Goal: Task Accomplishment & Management: Manage account settings

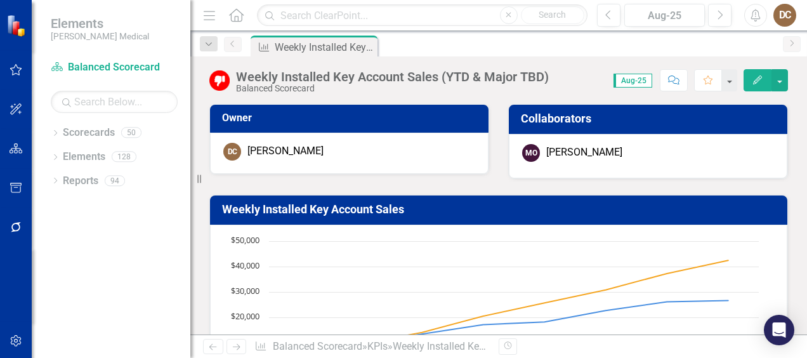
click at [53, 129] on div "Dropdown" at bounding box center [55, 134] width 9 height 11
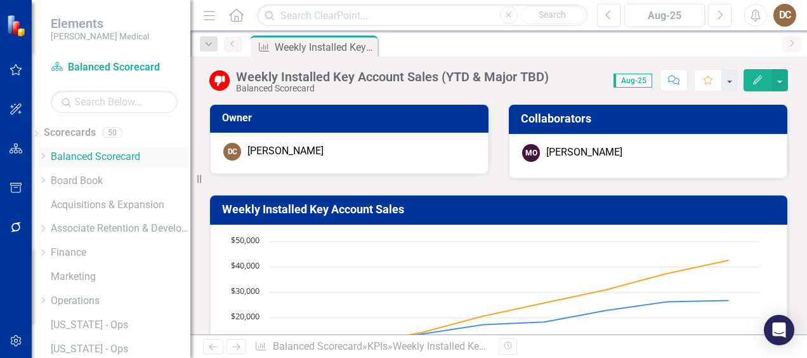
click at [93, 156] on link "Balanced Scorecard" at bounding box center [121, 157] width 140 height 15
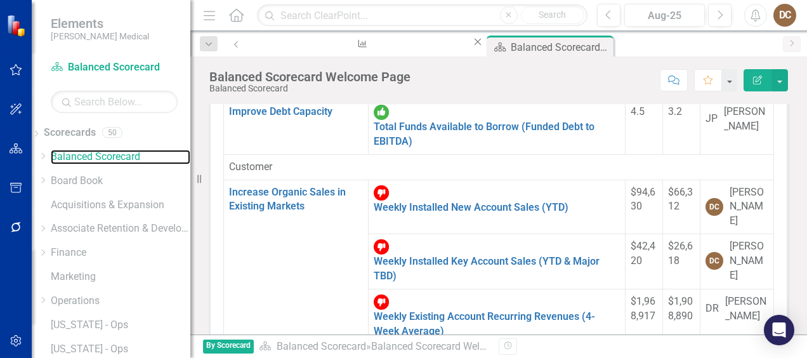
scroll to position [207, 0]
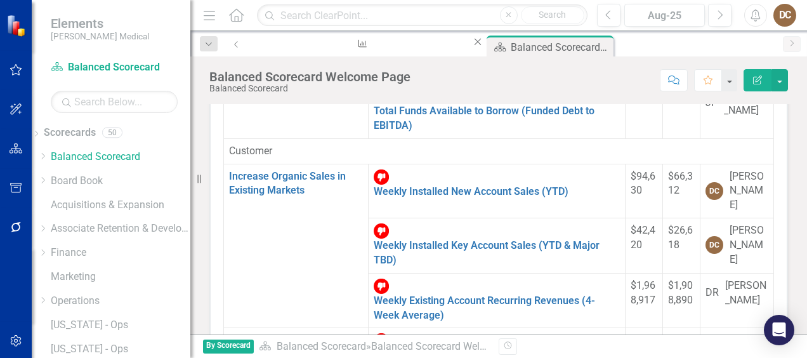
drag, startPoint x: 665, startPoint y: 185, endPoint x: 564, endPoint y: 227, distance: 109.6
click at [401, 349] on link "Weekly Installed New Account Sales for [US_STATE] (YTD)" at bounding box center [492, 362] width 237 height 27
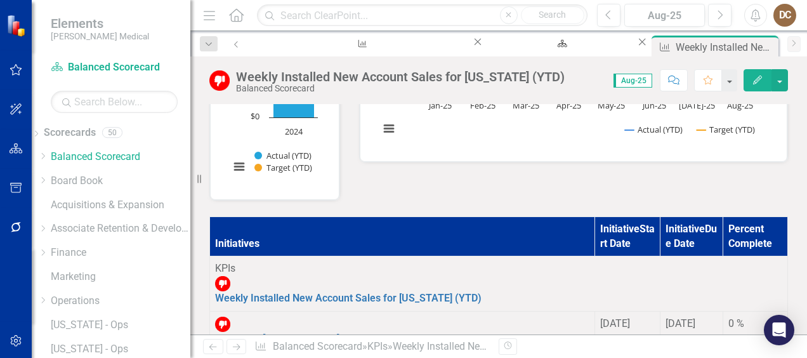
scroll to position [404, 0]
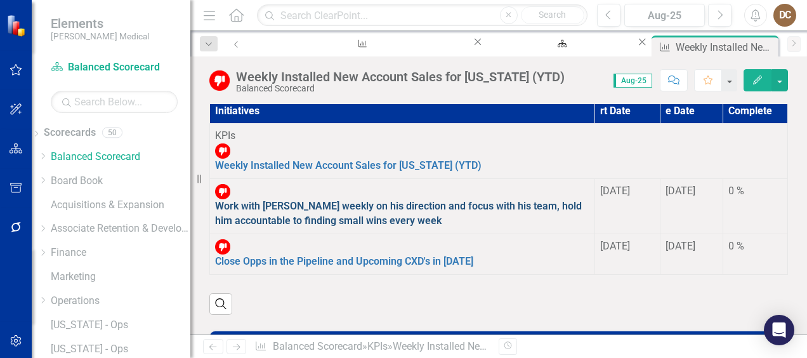
click at [405, 200] on link "Work with [PERSON_NAME] weekly on his direction and focus with his team, hold h…" at bounding box center [398, 213] width 367 height 27
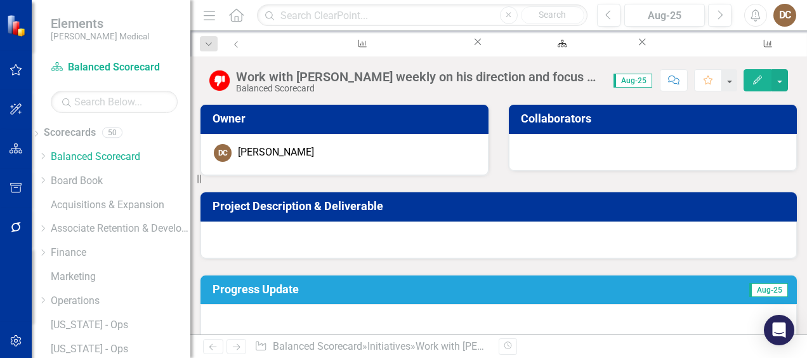
click at [385, 280] on td "Progress Update" at bounding box center [410, 291] width 394 height 22
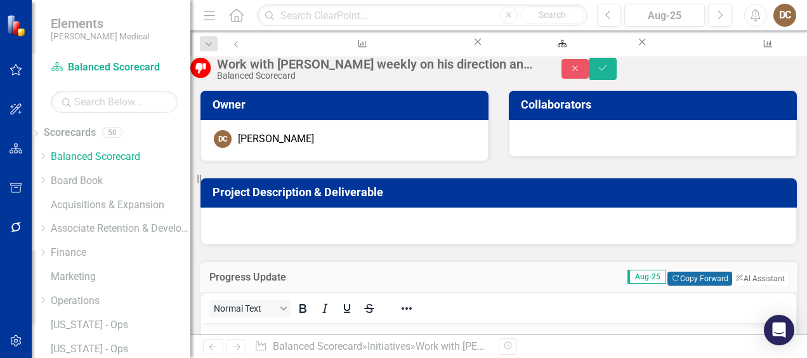
click at [668, 286] on button "Copy Forward Copy Forward" at bounding box center [700, 279] width 64 height 14
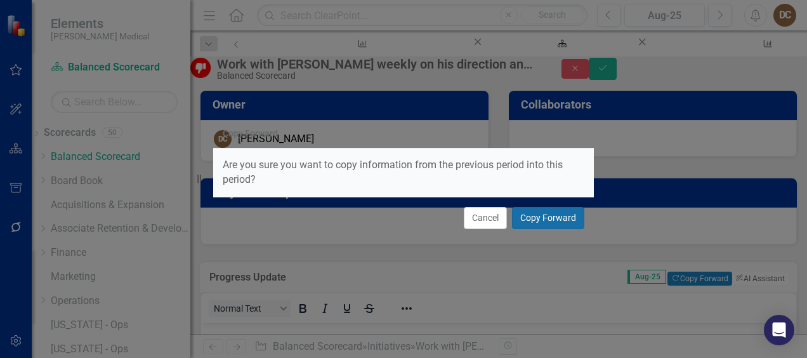
click at [560, 214] on button "Copy Forward" at bounding box center [548, 218] width 72 height 22
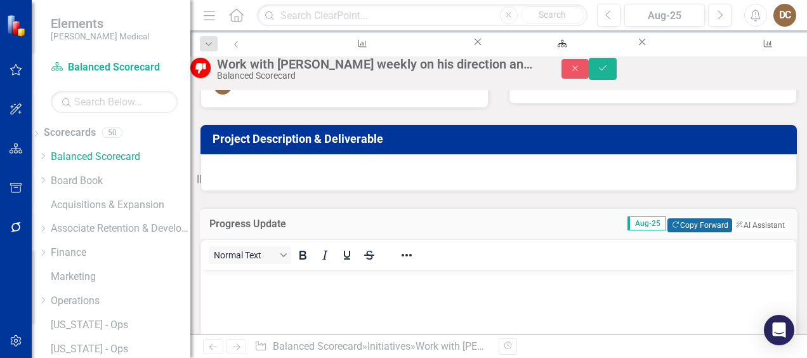
scroll to position [53, 0]
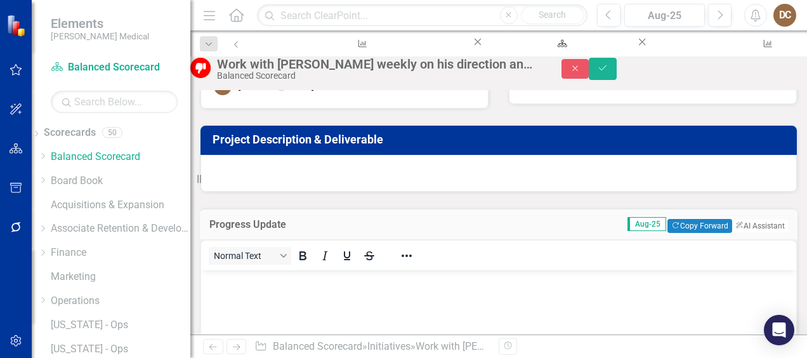
click at [434, 146] on h3 "Project Description & Deliverable" at bounding box center [501, 139] width 577 height 13
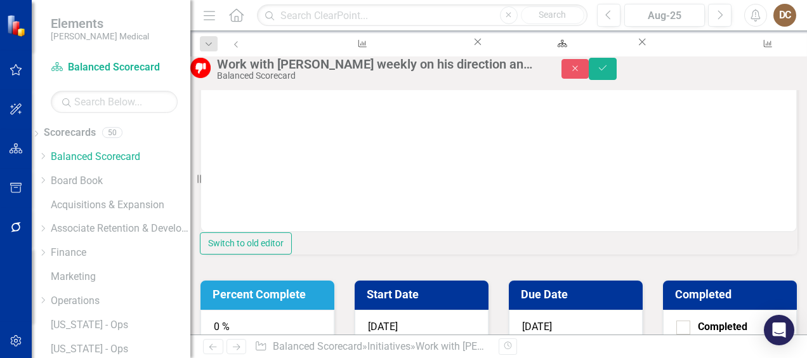
scroll to position [555, 0]
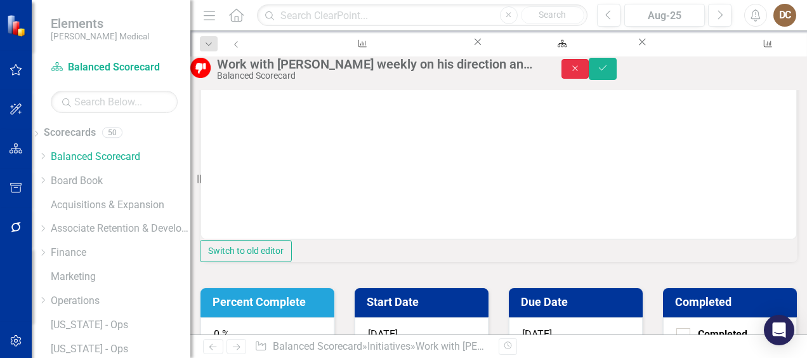
click at [590, 79] on button "Close" at bounding box center [576, 69] width 28 height 20
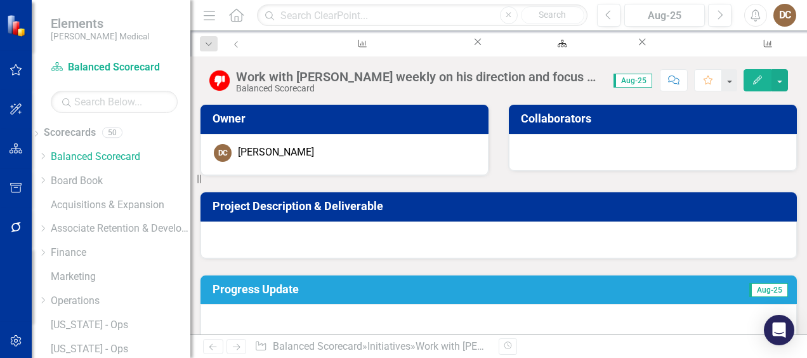
scroll to position [197, 0]
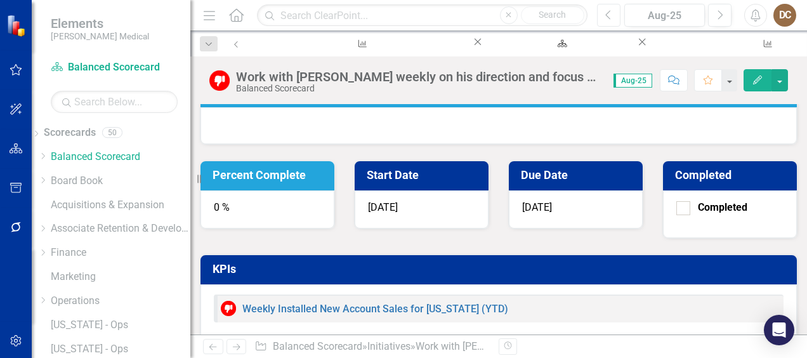
click at [612, 14] on icon "Previous" at bounding box center [608, 15] width 7 height 11
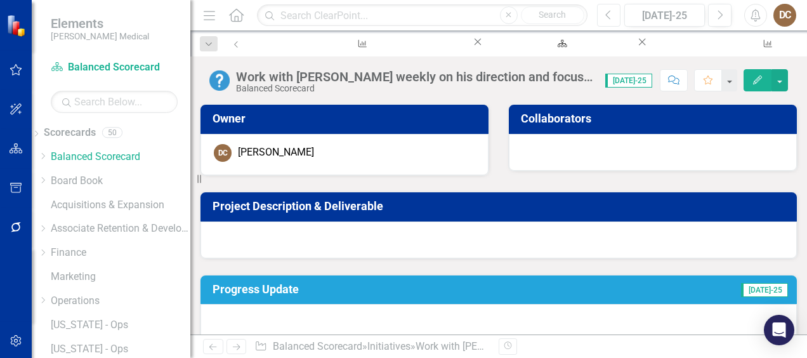
click at [616, 16] on button "Previous" at bounding box center [608, 15] width 23 height 23
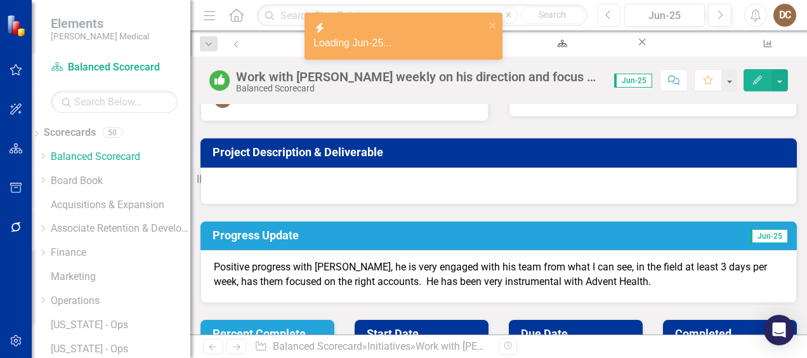
scroll to position [58, 0]
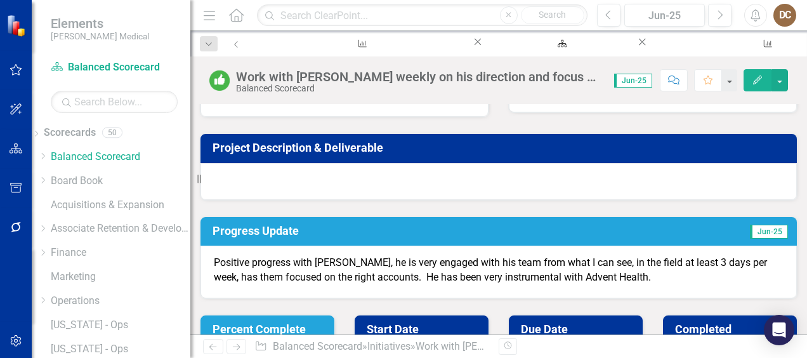
click at [395, 239] on td "Progress Update" at bounding box center [411, 232] width 396 height 22
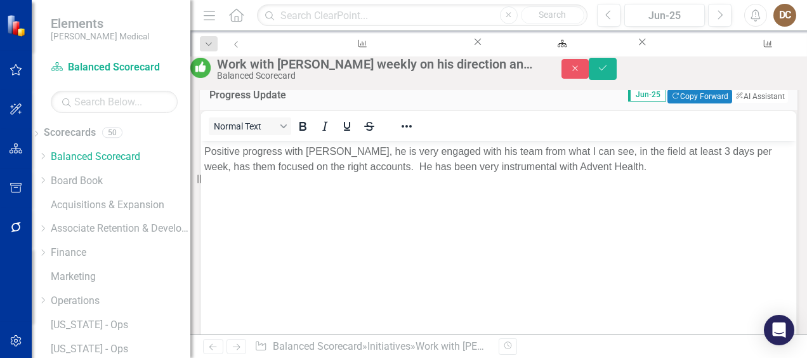
scroll to position [181, 0]
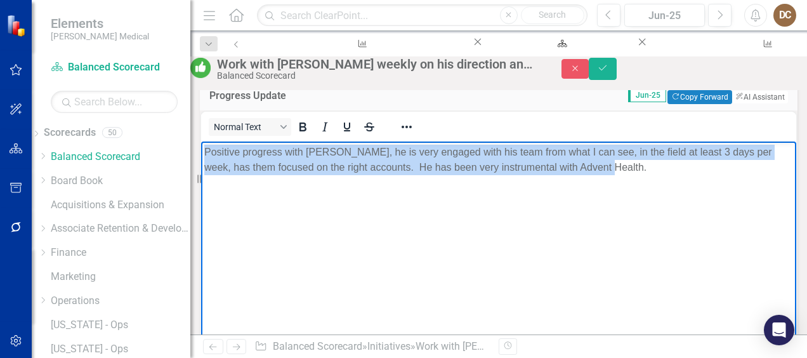
drag, startPoint x: 284, startPoint y: 217, endPoint x: 201, endPoint y: 155, distance: 103.3
click at [201, 155] on body "Positive progress with J.C., he is very engaged with his team from what I can s…" at bounding box center [498, 236] width 595 height 190
copy p "Positive progress with J.C., he is very engaged with his team from what I can s…"
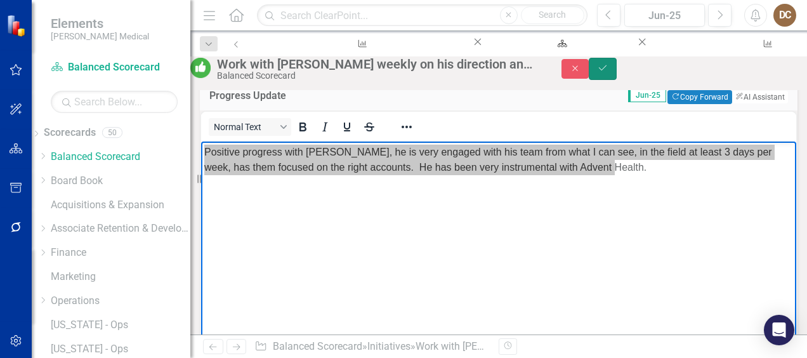
click at [609, 71] on icon "Save" at bounding box center [602, 67] width 11 height 9
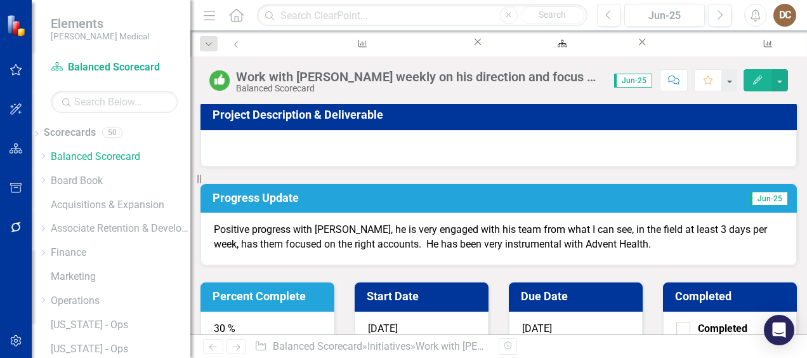
scroll to position [91, 0]
click at [439, 265] on div "Positive progress with J.C., he is very engaged with his team from what I can s…" at bounding box center [499, 239] width 597 height 53
drag, startPoint x: 445, startPoint y: 274, endPoint x: 230, endPoint y: 213, distance: 223.6
click at [230, 213] on div "Positive progress with J.C., he is very engaged with his team from what I can s…" at bounding box center [499, 239] width 597 height 53
click at [340, 202] on h3 "Progress Update" at bounding box center [411, 198] width 396 height 13
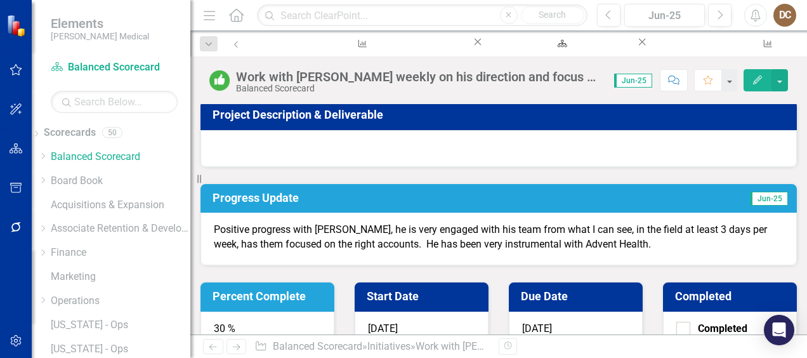
click at [340, 202] on h3 "Progress Update" at bounding box center [411, 198] width 396 height 13
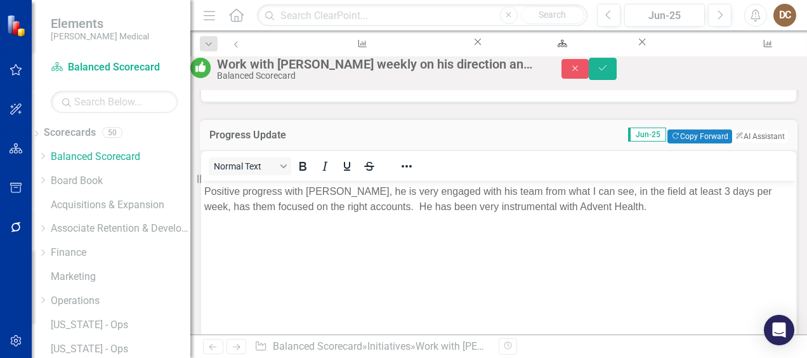
scroll to position [143, 0]
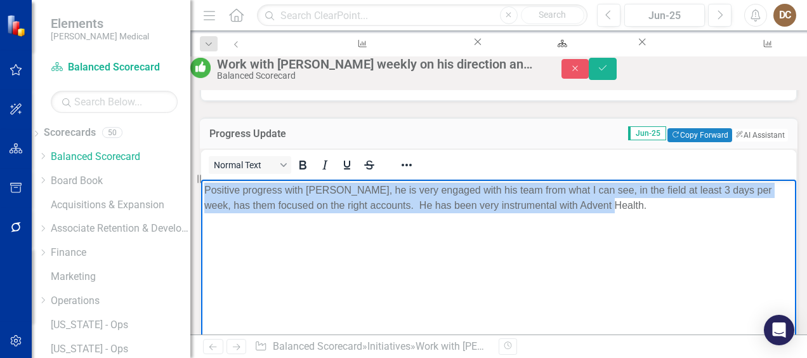
drag, startPoint x: 281, startPoint y: 250, endPoint x: 204, endPoint y: 189, distance: 98.5
click at [204, 189] on body "Positive progress with J.C., he is very engaged with his team from what I can s…" at bounding box center [498, 274] width 595 height 190
copy p "Positive progress with J.C., he is very engaged with his team from what I can s…"
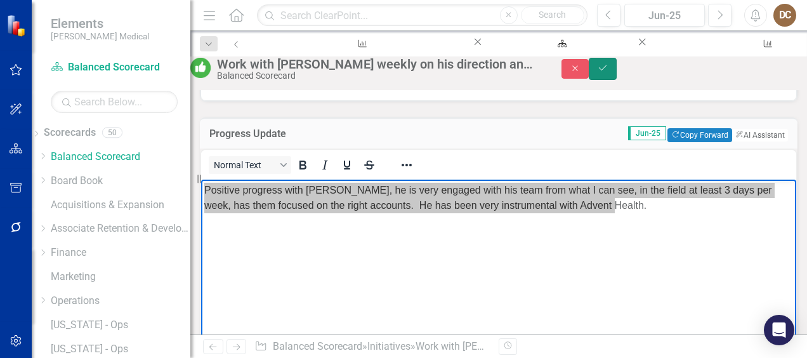
click at [609, 72] on icon "Save" at bounding box center [602, 67] width 11 height 9
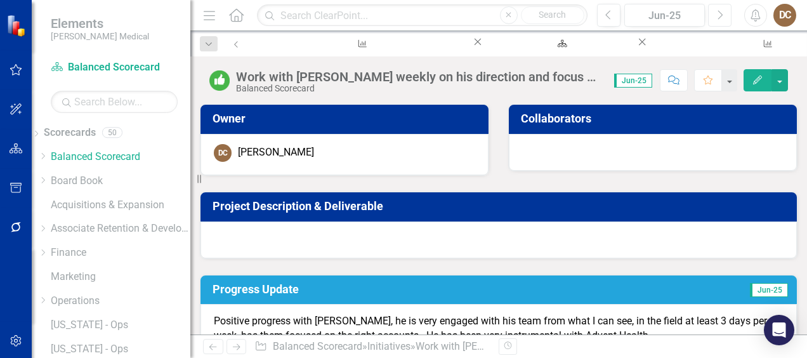
click at [725, 16] on button "Next" at bounding box center [719, 15] width 23 height 23
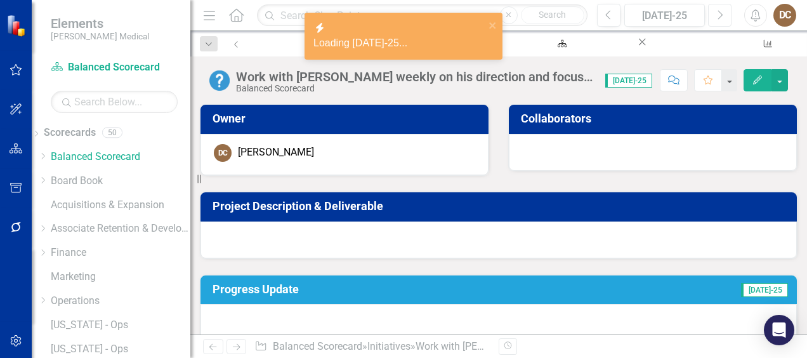
click at [722, 12] on icon "Next" at bounding box center [719, 15] width 7 height 11
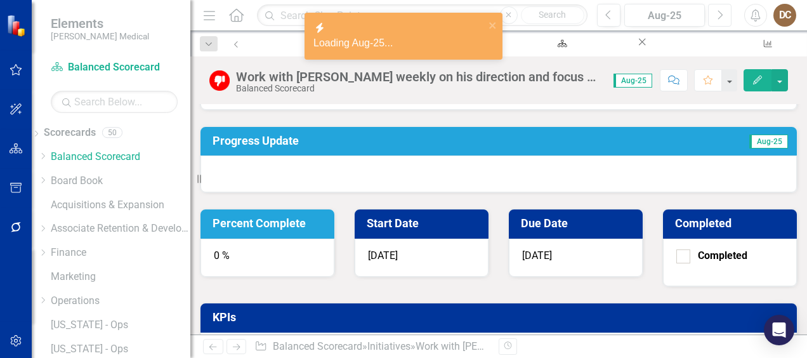
scroll to position [149, 0]
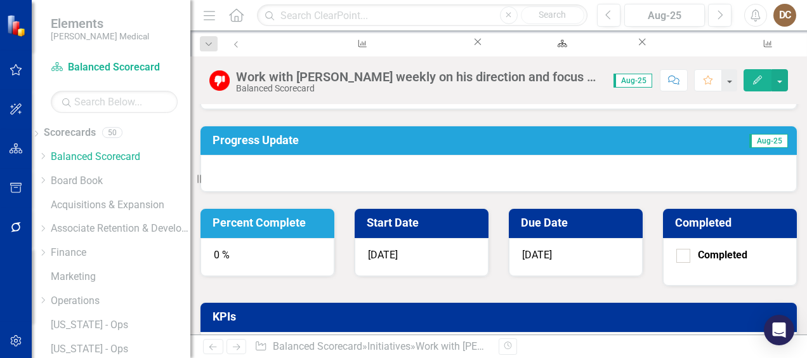
click at [374, 134] on h3 "Progress Update" at bounding box center [410, 140] width 394 height 13
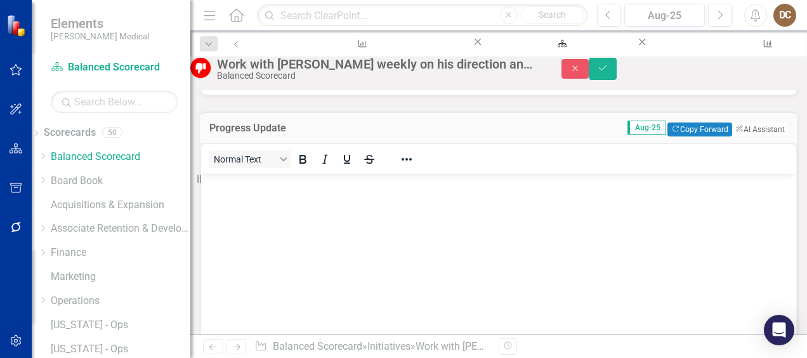
scroll to position [0, 0]
click at [581, 73] on icon "Close" at bounding box center [575, 68] width 11 height 9
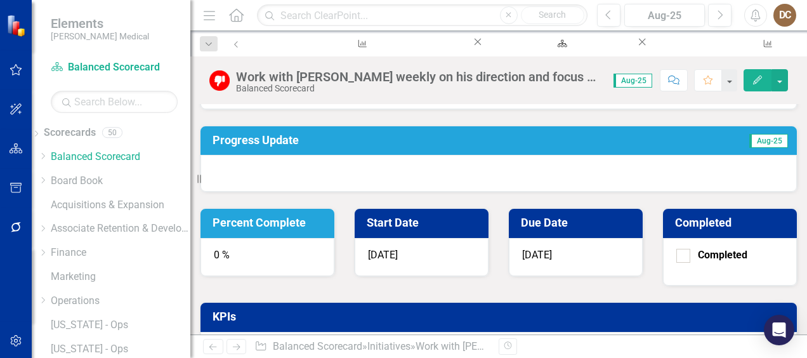
scroll to position [21, 0]
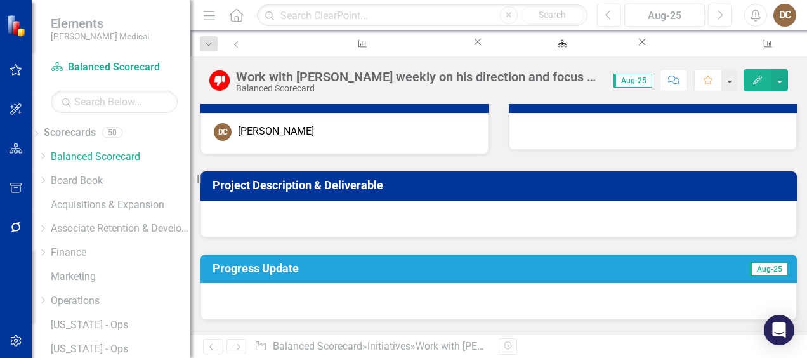
click at [425, 184] on h3 "Project Description & Deliverable" at bounding box center [501, 185] width 577 height 13
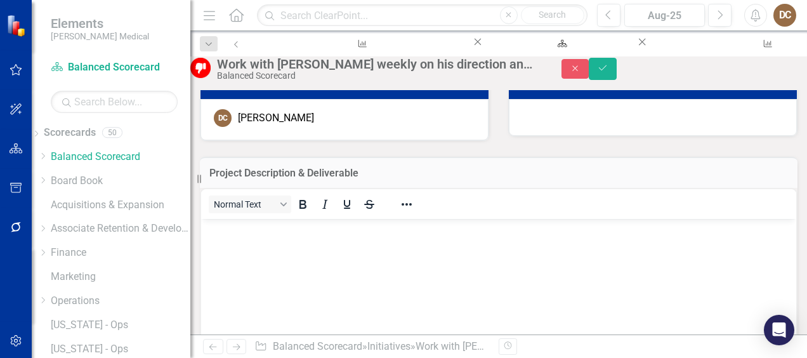
scroll to position [0, 0]
click at [296, 249] on body "Rich Text Area. Press ALT-0 for help." at bounding box center [498, 313] width 595 height 190
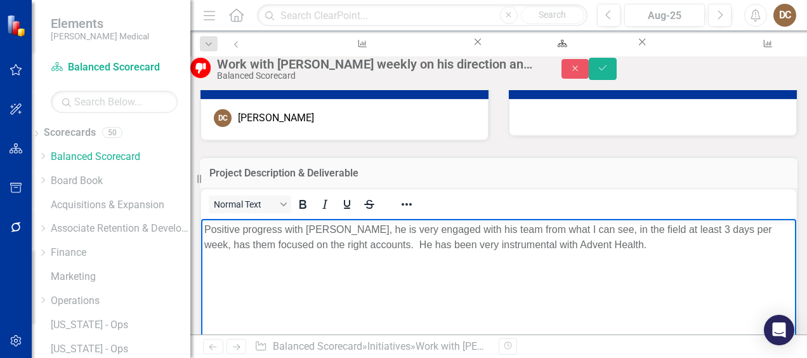
scroll to position [56, 0]
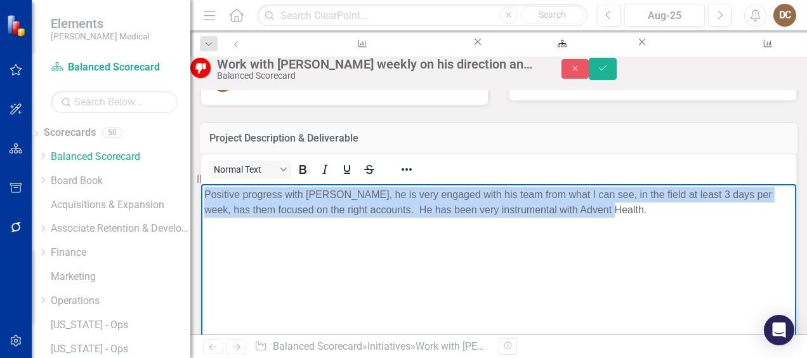
drag, startPoint x: 293, startPoint y: 257, endPoint x: 204, endPoint y: 191, distance: 111.2
click at [204, 191] on p "Positive progress with J.C., he is very engaged with his team from what I can s…" at bounding box center [498, 202] width 589 height 30
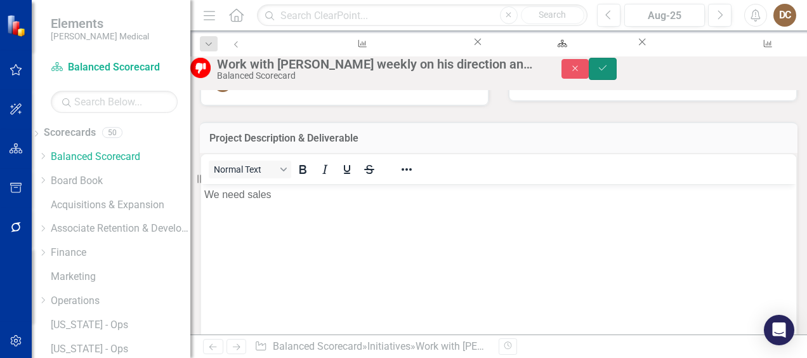
click at [609, 72] on icon "Save" at bounding box center [602, 67] width 11 height 9
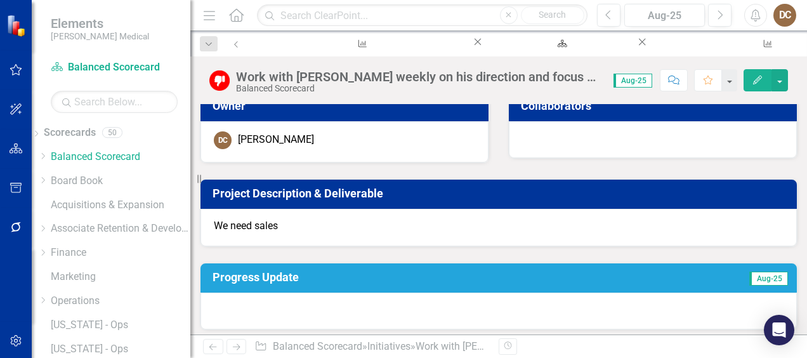
scroll to position [11, 0]
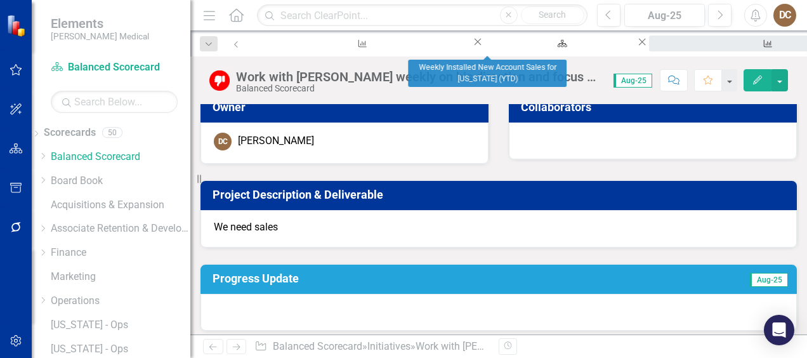
click at [661, 48] on div "Weekly Installed New Account Sales for [US_STATE] (YTD)" at bounding box center [766, 56] width 211 height 16
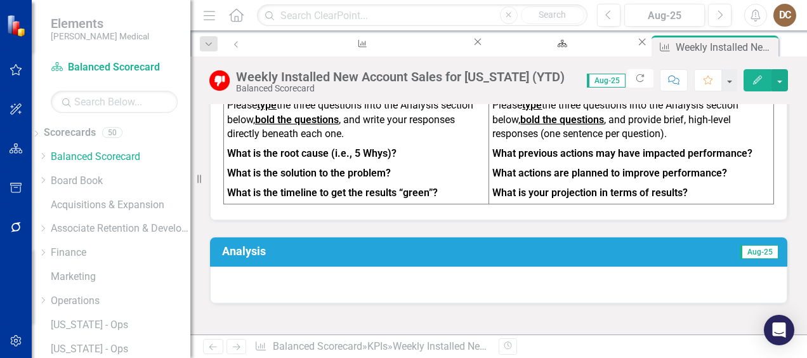
scroll to position [706, 0]
click at [627, 242] on td "Aug-25" at bounding box center [646, 253] width 267 height 22
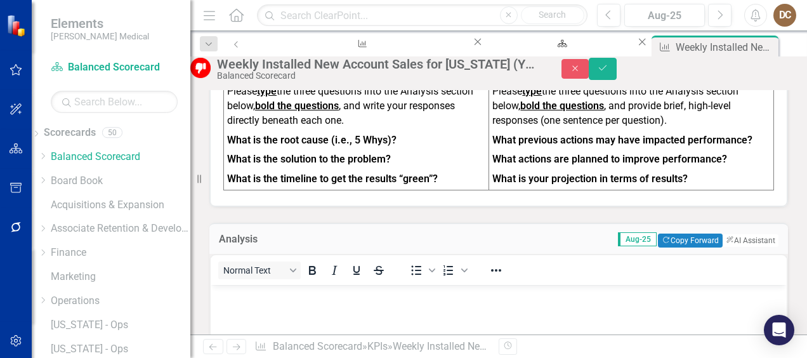
scroll to position [0, 0]
click at [670, 234] on button "Copy Forward Copy Forward" at bounding box center [690, 241] width 64 height 14
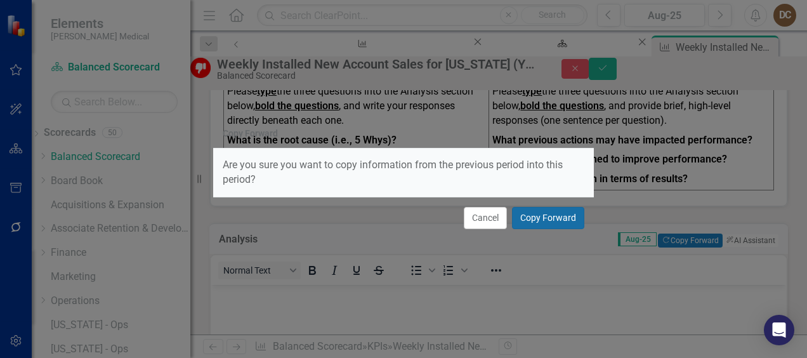
click at [552, 219] on button "Copy Forward" at bounding box center [548, 218] width 72 height 22
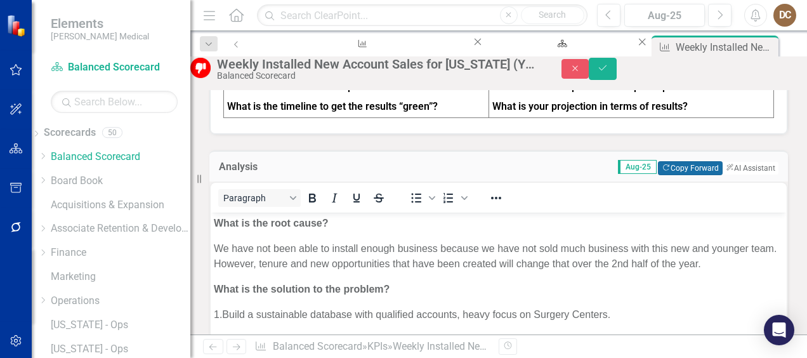
scroll to position [778, 0]
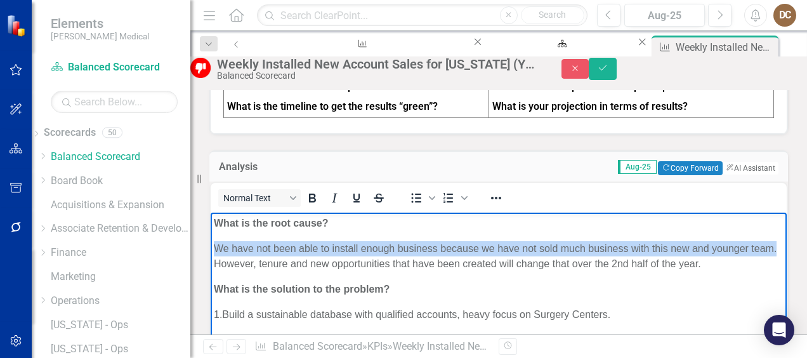
drag, startPoint x: 278, startPoint y: 263, endPoint x: 211, endPoint y: 251, distance: 68.3
click at [211, 251] on body "What is the root cause? We have not been able to install enough business becaus…" at bounding box center [499, 332] width 576 height 240
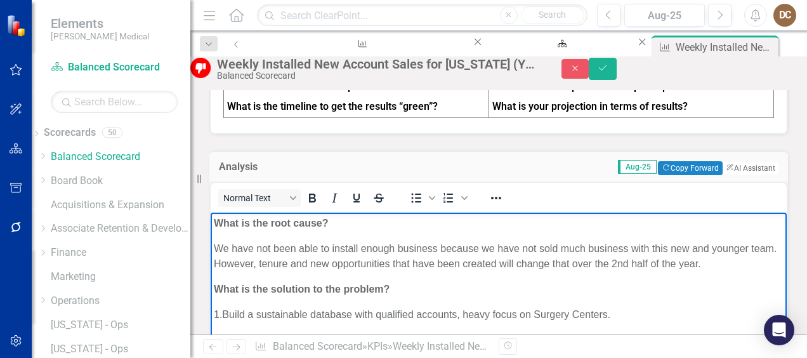
click at [288, 271] on p "We have not been able to install enough business because we have not sold much …" at bounding box center [499, 256] width 570 height 30
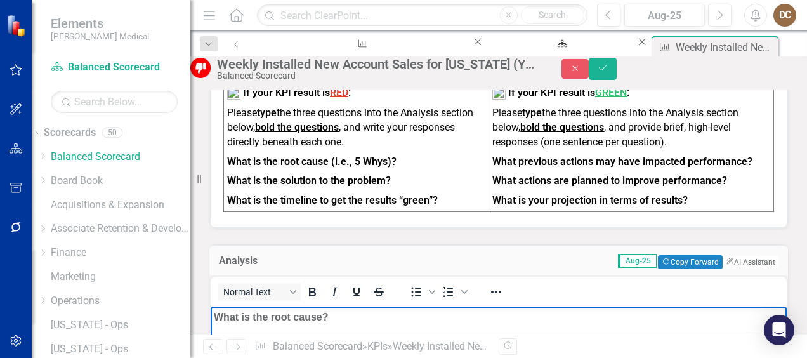
scroll to position [795, 0]
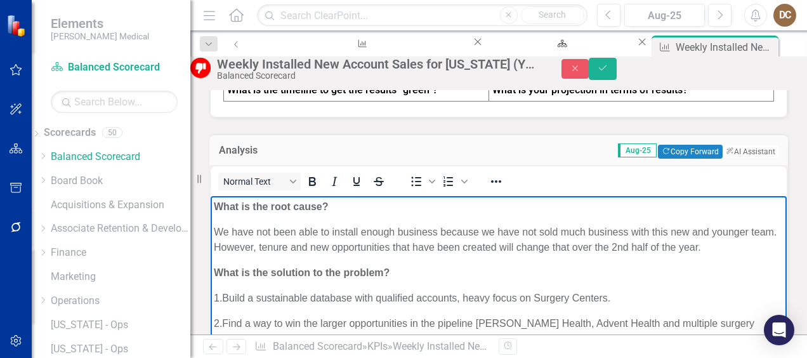
drag, startPoint x: 257, startPoint y: 263, endPoint x: 212, endPoint y: 236, distance: 52.4
click at [212, 236] on body "What is the root cause? We have not been able to install enough business becaus…" at bounding box center [499, 315] width 576 height 240
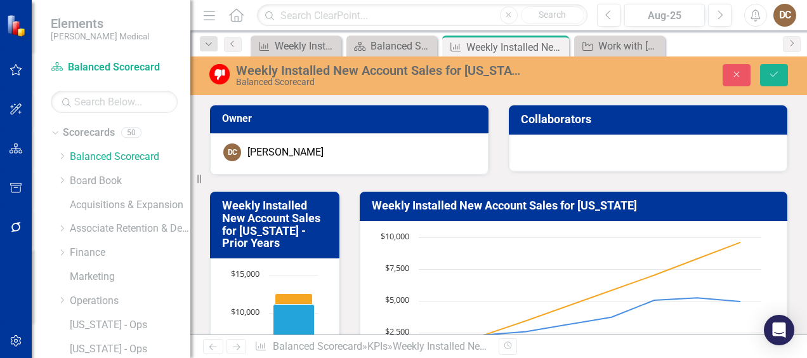
scroll to position [862, 0]
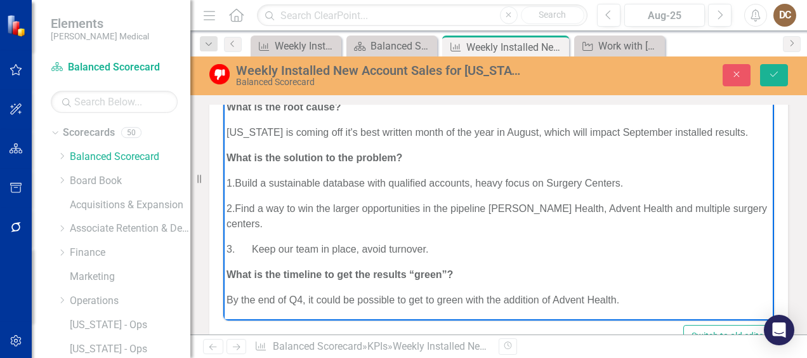
click at [657, 184] on p "1. Build a sustainable database with qualified accounts, heavy focus on Surgery…" at bounding box center [499, 182] width 544 height 15
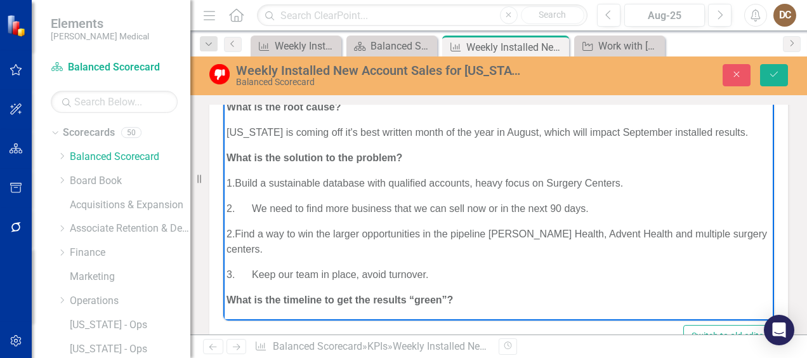
click at [294, 246] on p "2. Find a way to win the larger opportunities in the pipeline [PERSON_NAME] Hea…" at bounding box center [499, 241] width 544 height 30
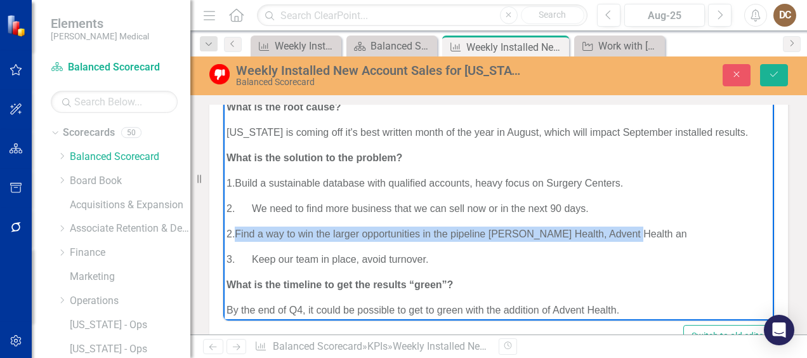
drag, startPoint x: 651, startPoint y: 234, endPoint x: 253, endPoint y: 237, distance: 398.5
click at [253, 237] on p "2. Find a way to win the larger opportunities in the pipeline [PERSON_NAME] Hea…" at bounding box center [499, 233] width 544 height 15
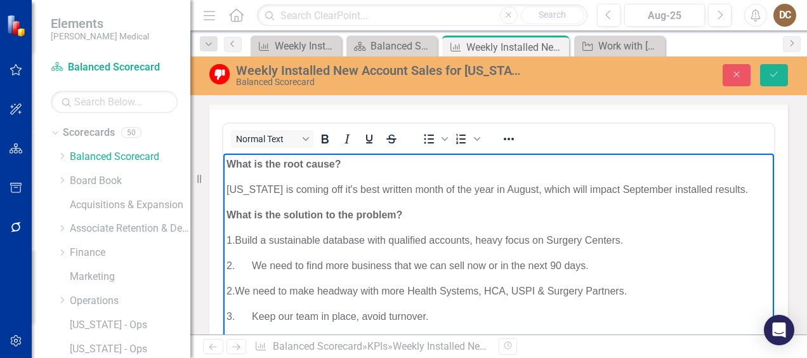
scroll to position [13, 0]
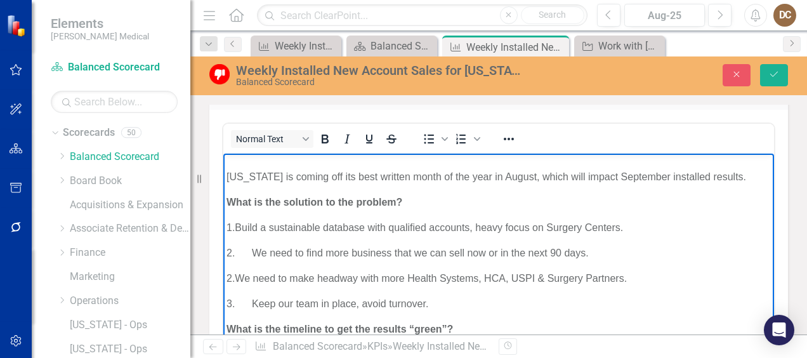
click at [467, 201] on p "What is the solution to the problem?" at bounding box center [499, 201] width 544 height 15
click at [775, 80] on button "Save" at bounding box center [774, 75] width 28 height 22
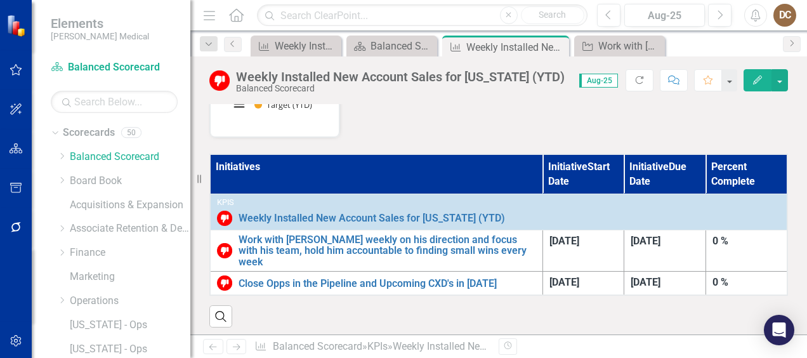
scroll to position [332, 0]
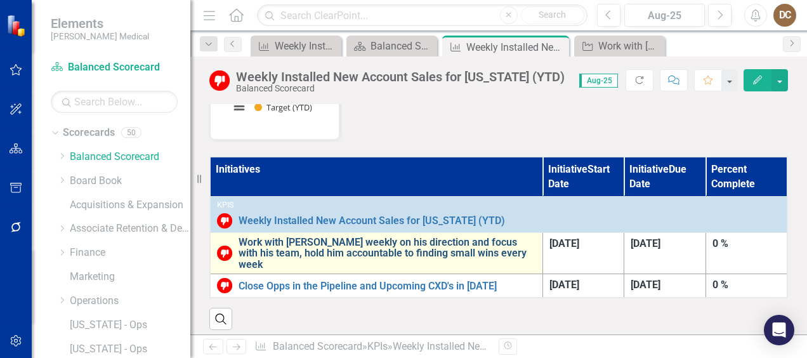
click at [353, 239] on link "Work with [PERSON_NAME] weekly on his direction and focus with his team, hold h…" at bounding box center [388, 254] width 298 height 34
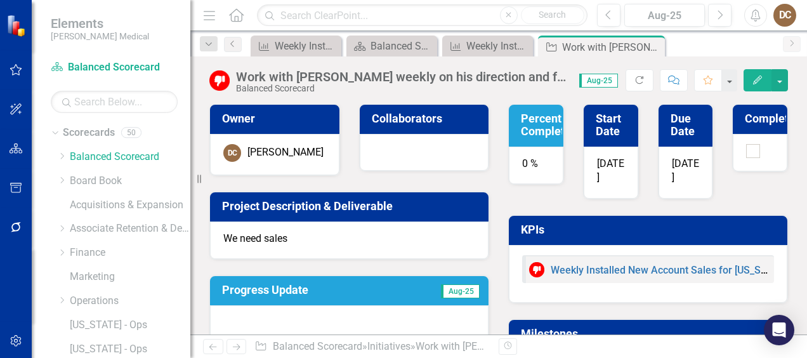
click at [301, 238] on p "We need sales" at bounding box center [349, 239] width 252 height 15
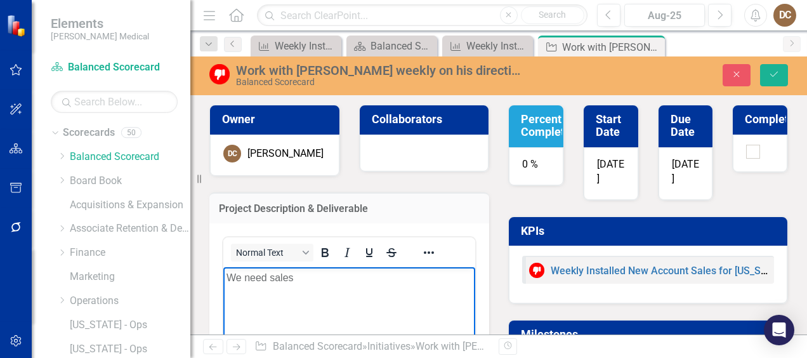
drag, startPoint x: 300, startPoint y: 280, endPoint x: 220, endPoint y: 274, distance: 80.2
click at [223, 274] on html "We need sales" at bounding box center [349, 362] width 252 height 190
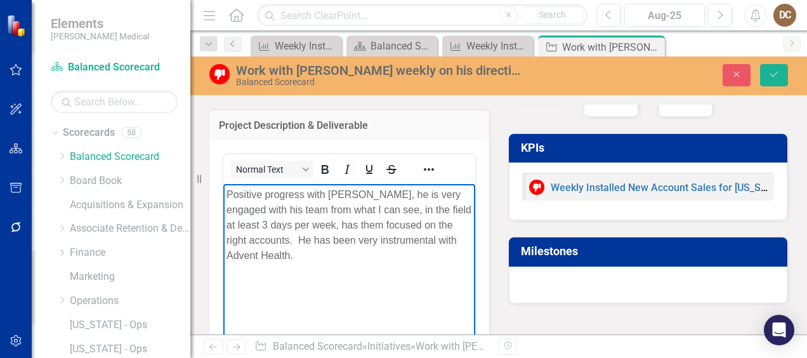
scroll to position [84, 0]
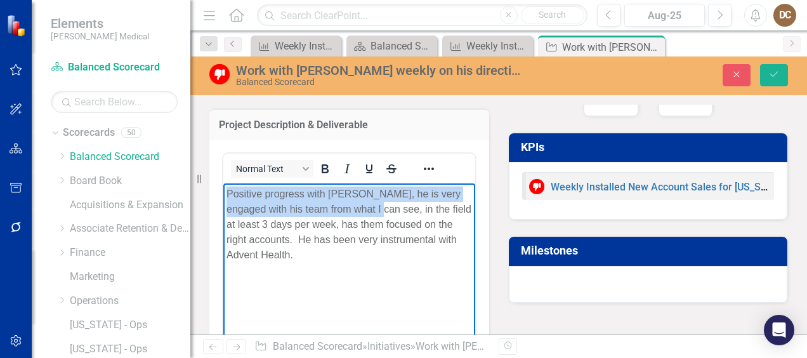
drag, startPoint x: 362, startPoint y: 209, endPoint x: 227, endPoint y: 180, distance: 138.4
click at [227, 183] on html "Positive progress with J.C., he is very engaged with his team from what I can s…" at bounding box center [349, 278] width 252 height 190
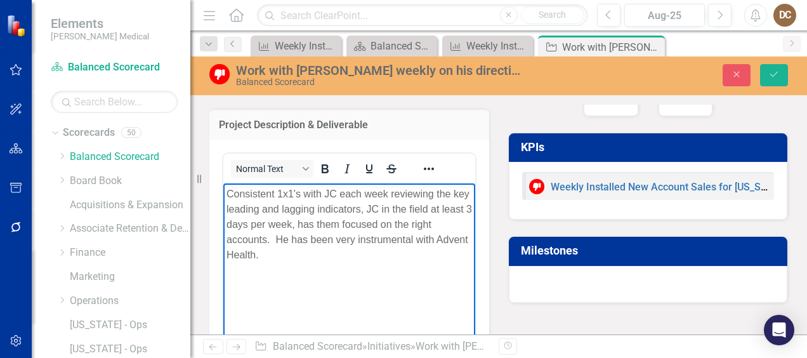
click at [326, 227] on p "Consistent 1x1's with JC each week reviewing the key leading and lagging indica…" at bounding box center [350, 224] width 246 height 76
drag, startPoint x: 334, startPoint y: 223, endPoint x: 294, endPoint y: 242, distance: 44.0
click at [294, 242] on p "Consistent 1x1's with JC each week reviewing the key leading and lagging indica…" at bounding box center [350, 224] width 246 height 76
click at [392, 238] on p "Consistent 1x1's with JC each week reviewing the key leading and lagging indica…" at bounding box center [350, 216] width 246 height 61
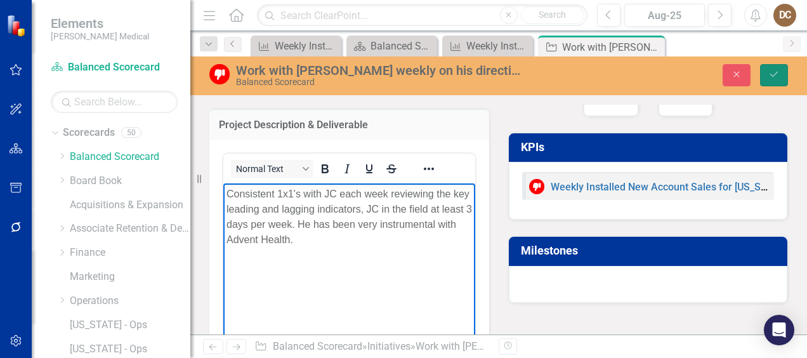
click at [781, 73] on button "Save" at bounding box center [774, 75] width 28 height 22
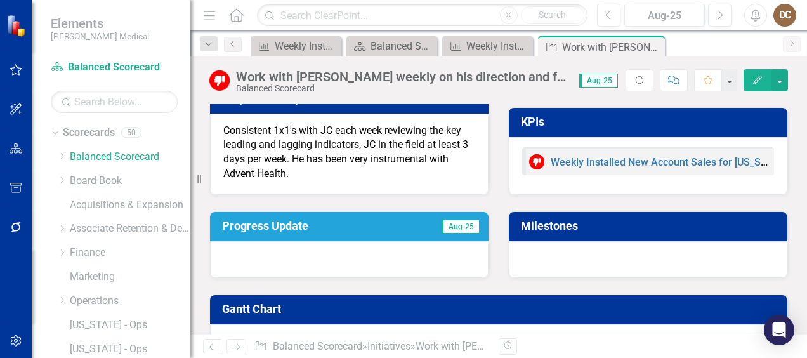
scroll to position [0, 0]
